Goal: Navigation & Orientation: Find specific page/section

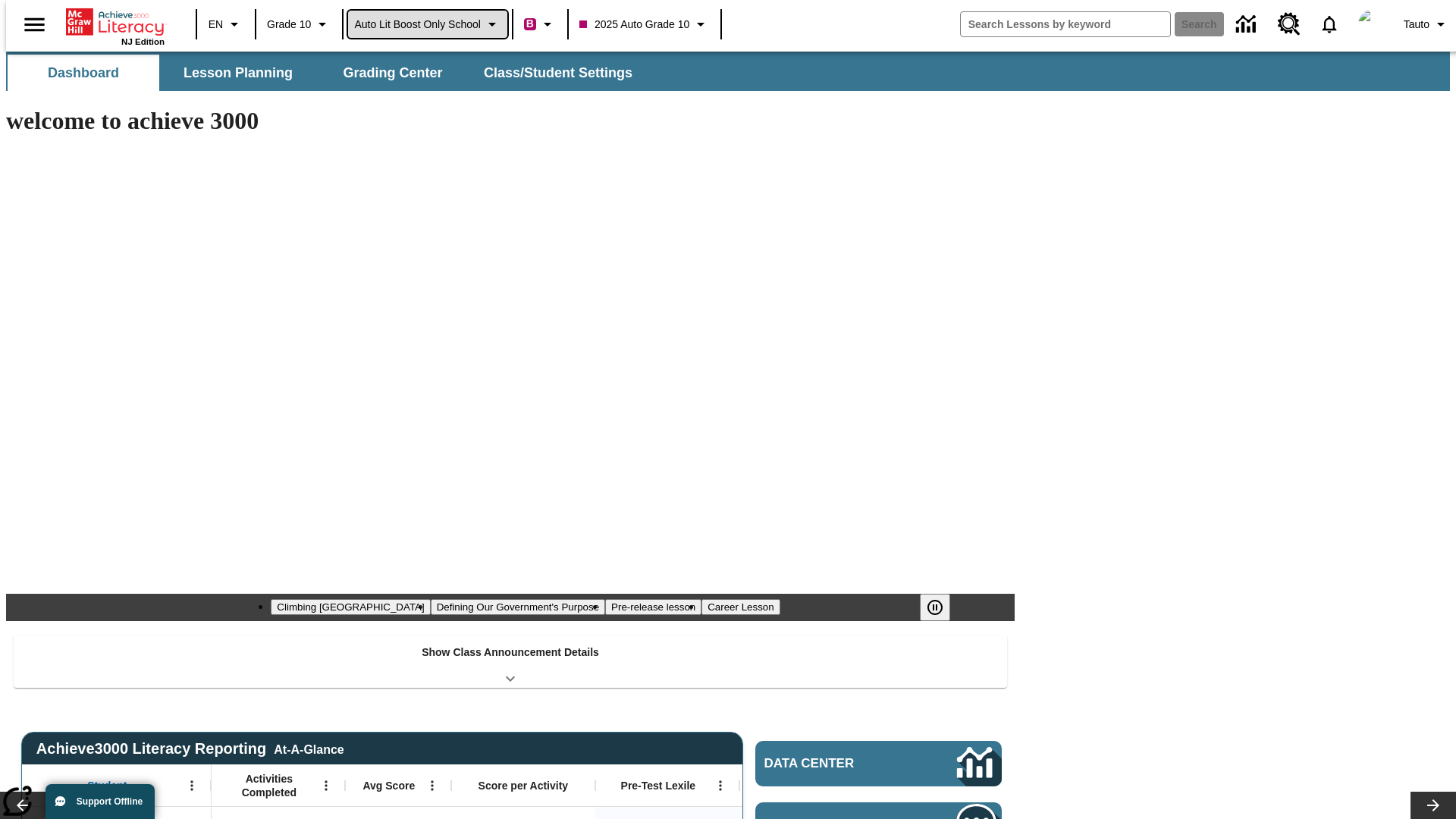
click at [427, 24] on span "Auto Lit Boost only School" at bounding box center [417, 25] width 127 height 16
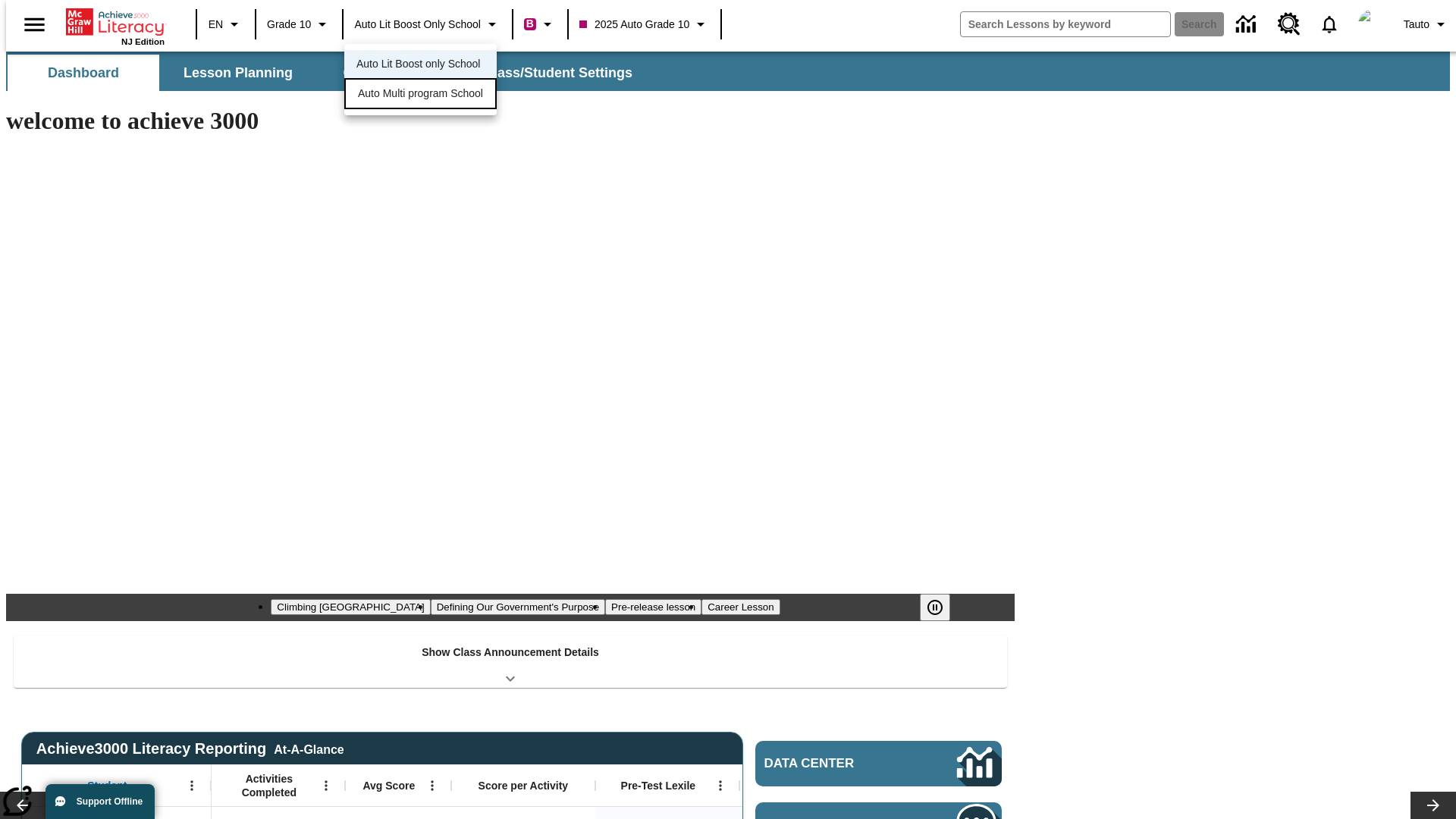
click at [424, 95] on span "Auto Multi program School" at bounding box center [420, 94] width 125 height 16
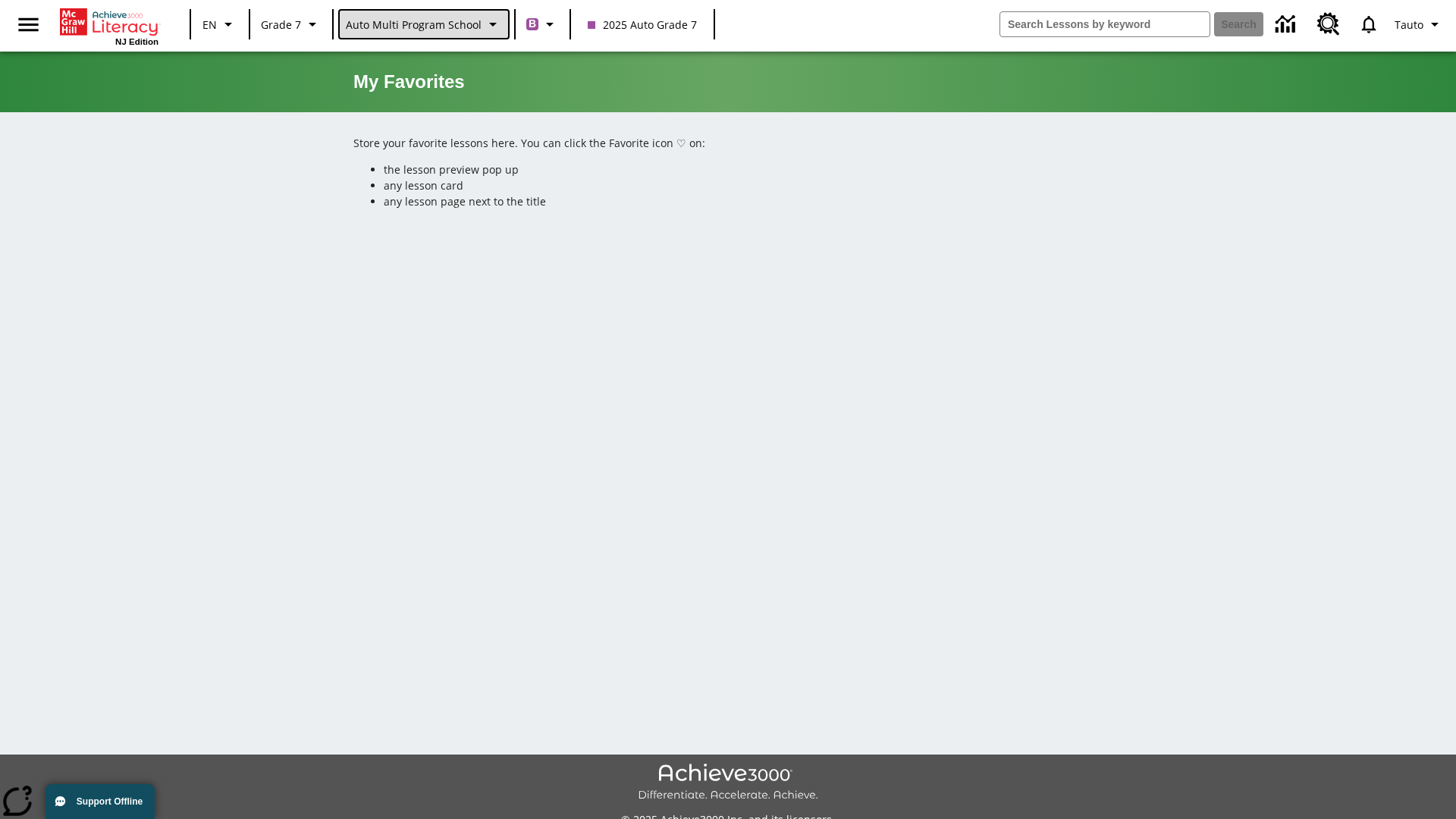
click at [423, 24] on span "Auto Multi program School" at bounding box center [413, 25] width 136 height 16
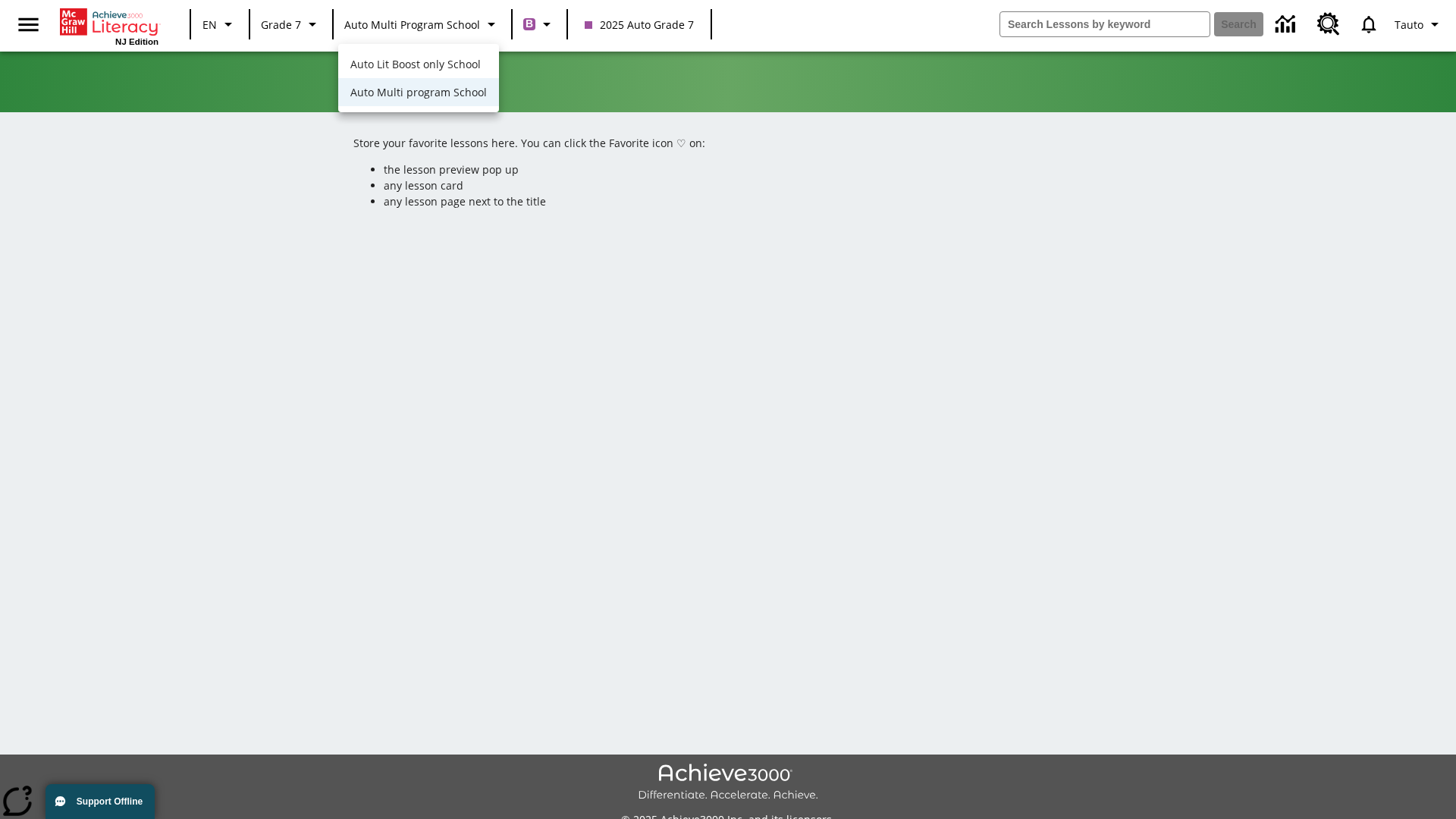
click at [417, 65] on span "Auto Lit Boost only School" at bounding box center [416, 64] width 131 height 16
